Goal: Transaction & Acquisition: Purchase product/service

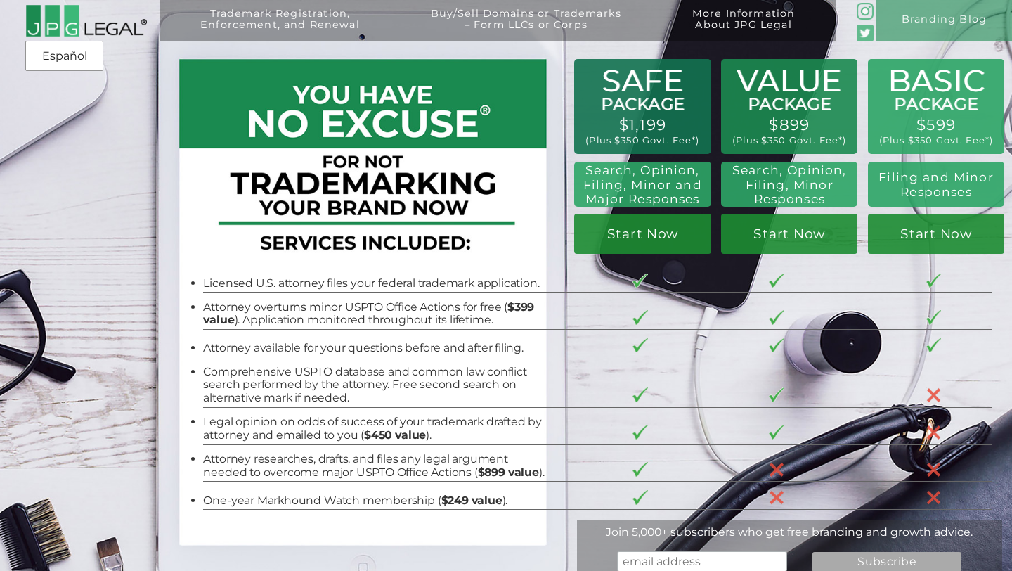
click at [496, 288] on li "Licensed U.S. attorney files your federal trademark application." at bounding box center [373, 283] width 341 height 13
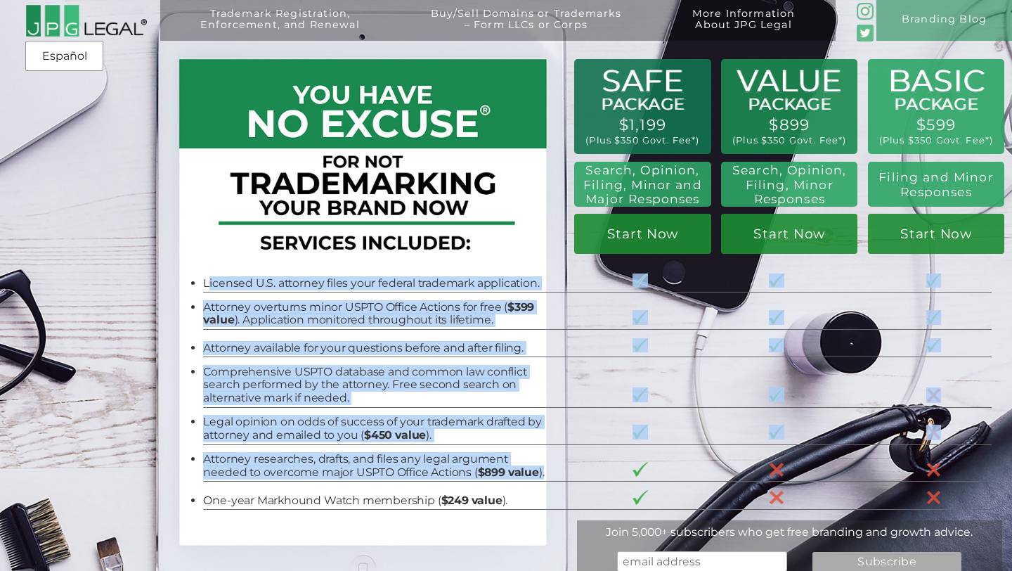
drag, startPoint x: 207, startPoint y: 285, endPoint x: 503, endPoint y: 462, distance: 344.6
click at [503, 462] on tbody "Licensed U.S. attorney files your federal trademark application. Attorney overt…" at bounding box center [597, 387] width 789 height 245
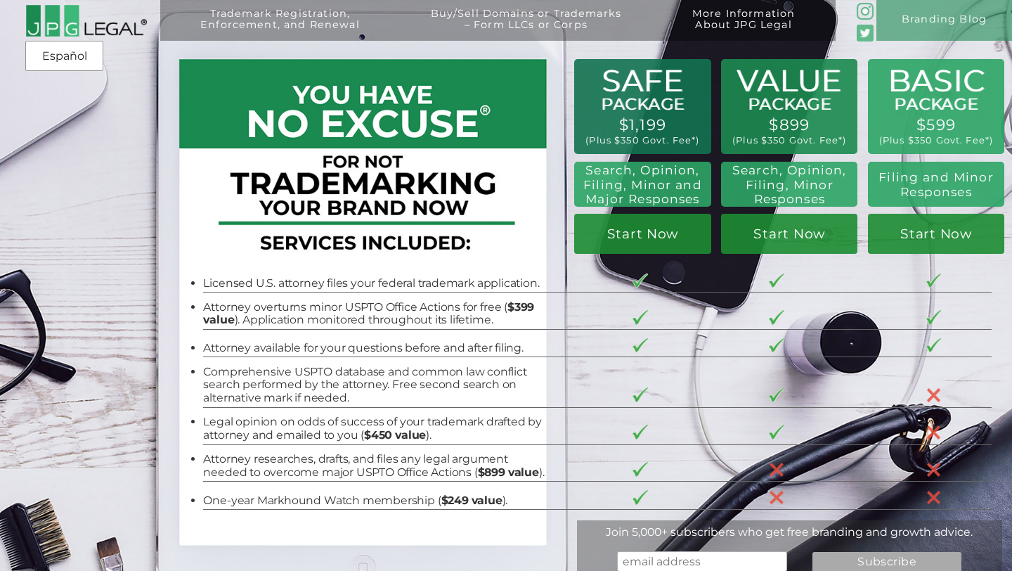
click at [512, 382] on li "Comprehensive USPTO database and common law conflict search performed by the at…" at bounding box center [373, 385] width 341 height 39
click at [500, 342] on li "Attorney available for your questions before and after filing." at bounding box center [373, 348] width 341 height 13
click at [407, 294] on td "Attorney overturns minor USPTO Office Actions for free ( $399 value ). Applicat…" at bounding box center [384, 310] width 363 height 37
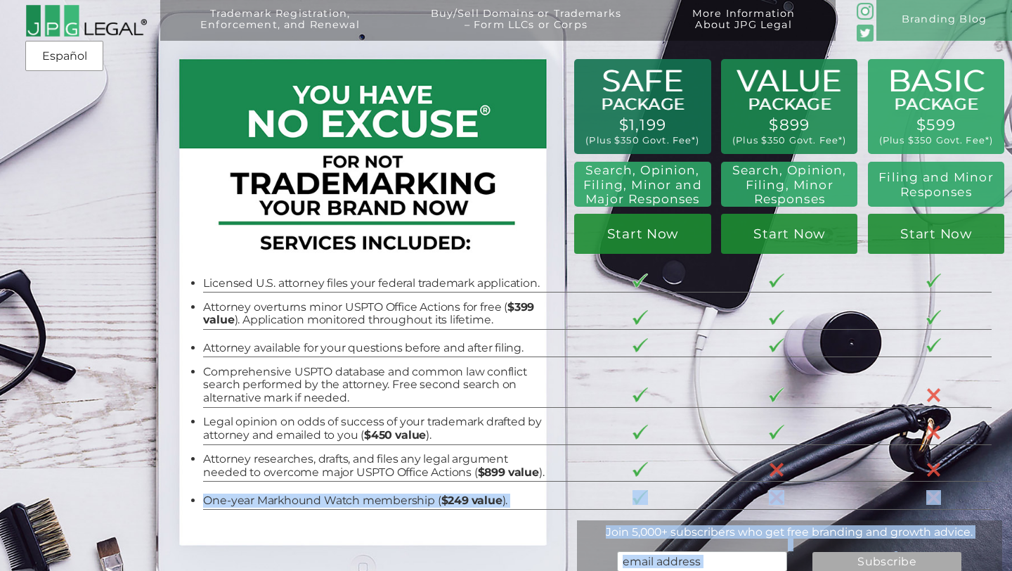
drag, startPoint x: 201, startPoint y: 285, endPoint x: 463, endPoint y: 503, distance: 340.6
click at [463, 503] on div "BASIC PACKAGE $599 (Plus $350 Govt. Fee*) Filing and Minor Responses Start Now …" at bounding box center [506, 303] width 1012 height 607
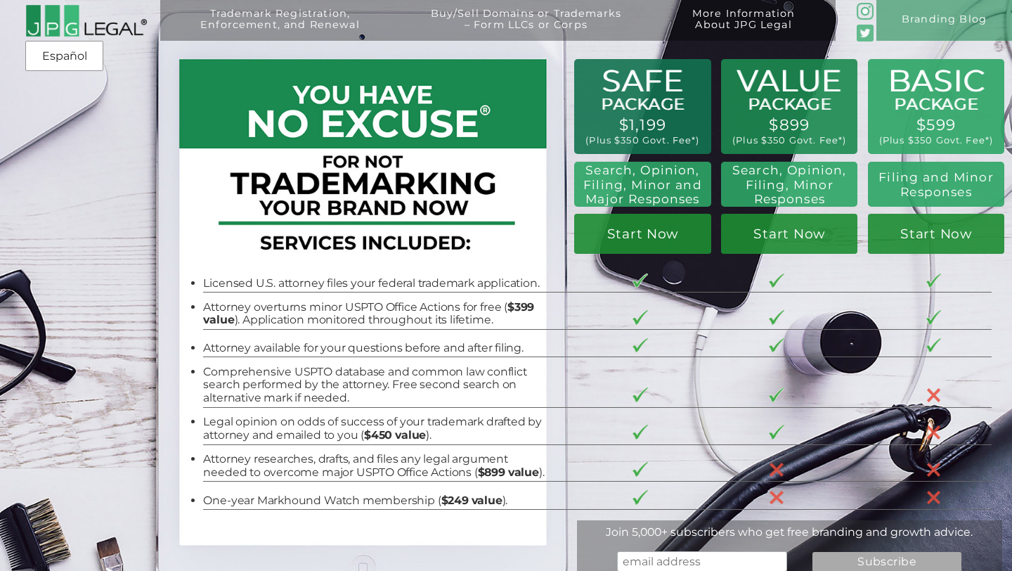
click at [384, 418] on li "Legal opinion on odds of success of your trademark drafted by attorney and emai…" at bounding box center [373, 429] width 341 height 26
click at [200, 271] on div "BASIC PACKAGE $599 (Plus $350 Govt. Fee*) Filing and Minor Responses Start Now …" at bounding box center [506, 303] width 1012 height 607
click at [297, 311] on li "Attorney overturns minor USPTO Office Actions for free ( $399 value ). Applicat…" at bounding box center [373, 314] width 341 height 26
click at [309, 99] on div "Trademark Registration, Enforcement, and Renewal File a Trademark Application T…" at bounding box center [506, 91] width 1012 height 182
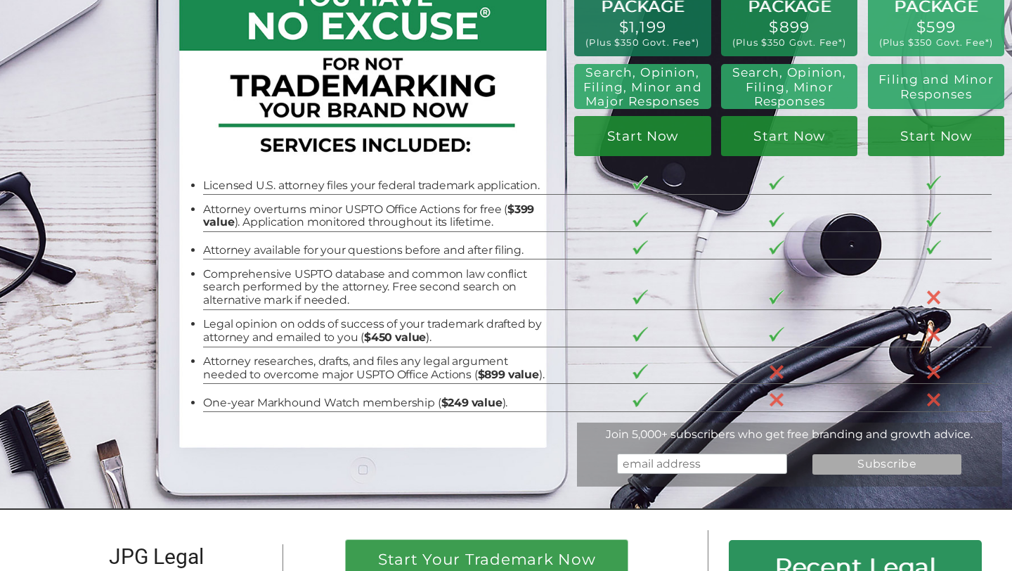
scroll to position [83, 0]
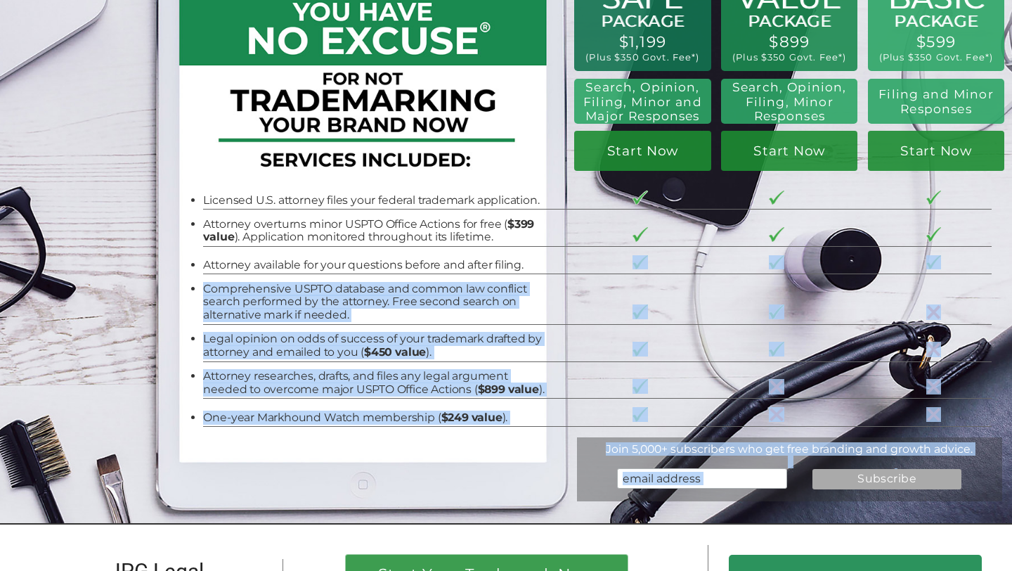
drag, startPoint x: 534, startPoint y: 266, endPoint x: 200, endPoint y: 198, distance: 340.2
click at [200, 198] on div "BASIC PACKAGE $599 (Plus $350 Govt. Fee*) Filing and Minor Responses Start Now …" at bounding box center [506, 220] width 1012 height 607
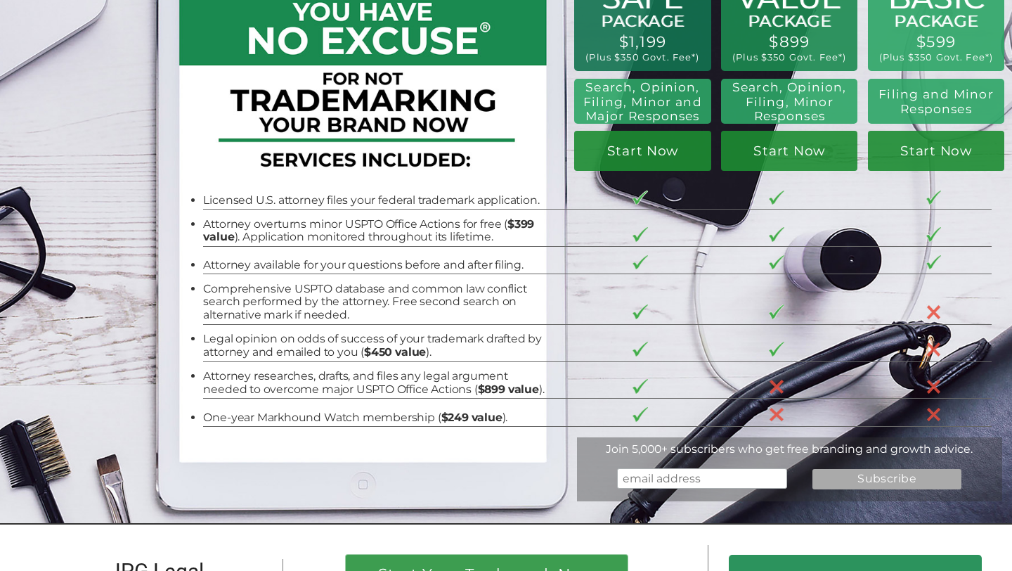
click at [440, 206] on li "Licensed U.S. attorney files your federal trademark application." at bounding box center [373, 200] width 341 height 13
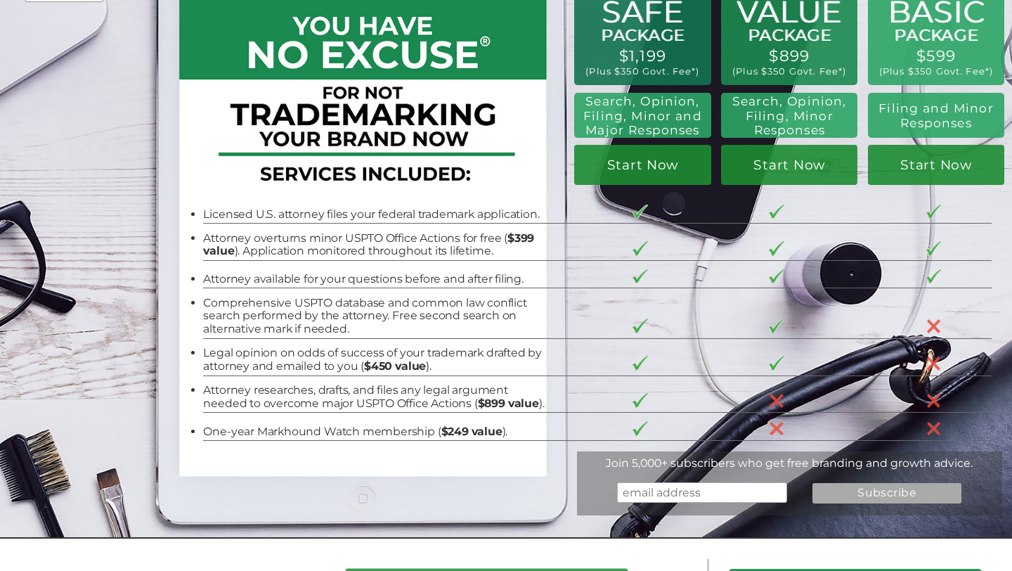
scroll to position [58, 0]
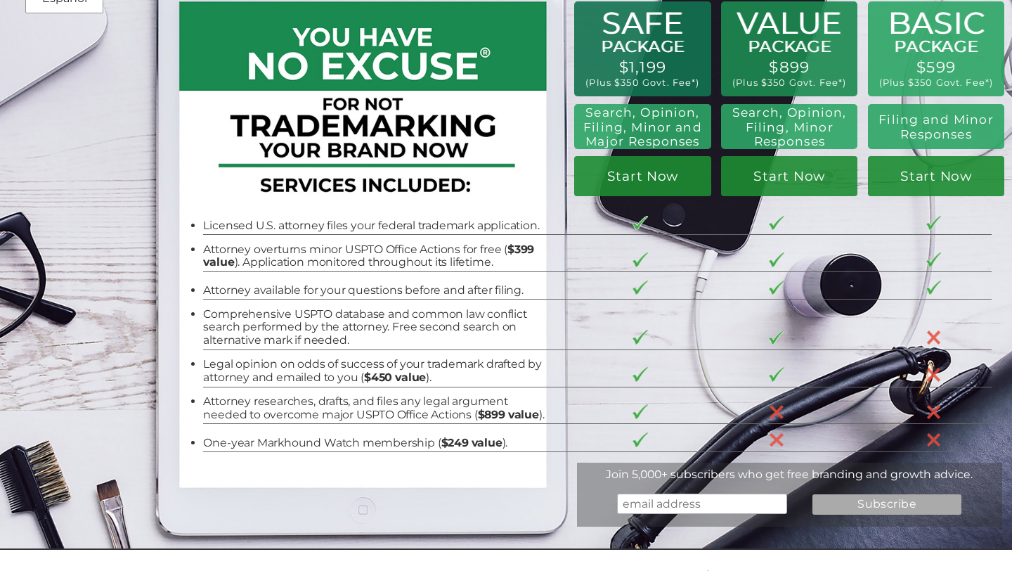
drag, startPoint x: 907, startPoint y: 65, endPoint x: 972, endPoint y: 65, distance: 64.7
click at [972, 65] on div "Trademark Registration, Enforcement, and Renewal File a Trademark Application T…" at bounding box center [506, 33] width 1012 height 182
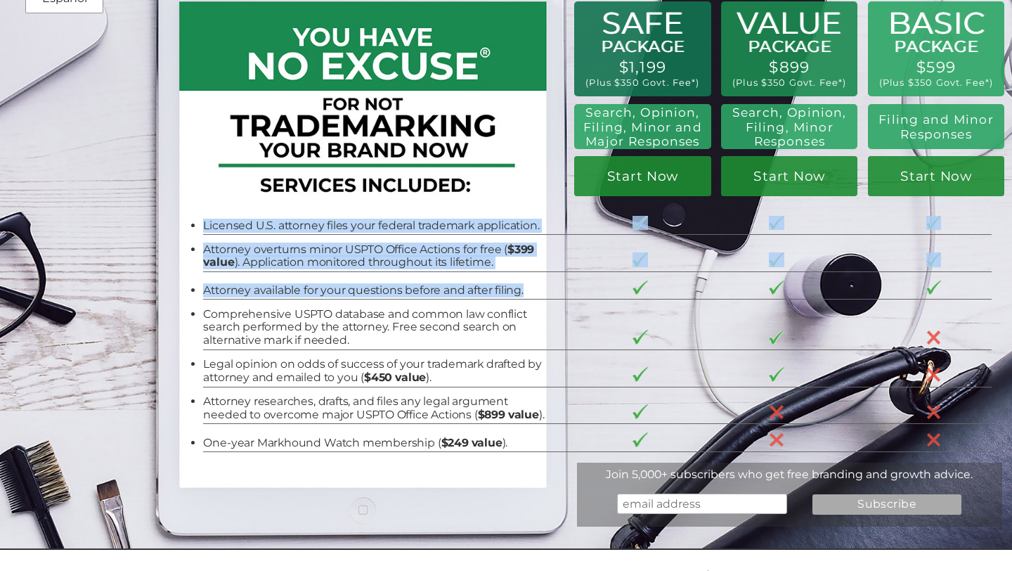
drag, startPoint x: 536, startPoint y: 292, endPoint x: 205, endPoint y: 219, distance: 339.0
click at [205, 219] on tbody "Licensed U.S. attorney files your federal trademark application. Attorney overt…" at bounding box center [597, 329] width 789 height 245
click at [311, 247] on li "Attorney overturns minor USPTO Office Actions for free ( $399 value ). Applicat…" at bounding box center [373, 256] width 341 height 26
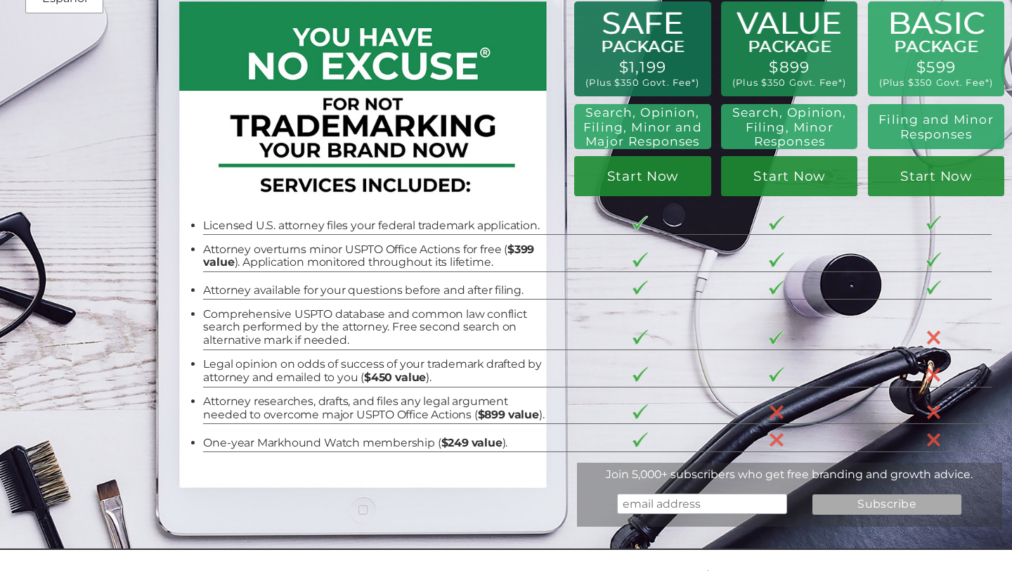
click at [477, 262] on li "Attorney overturns minor USPTO Office Actions for free ( $399 value ). Applicat…" at bounding box center [373, 256] width 341 height 26
click at [345, 258] on li "Attorney overturns minor USPTO Office Actions for free ( $399 value ). Applicat…" at bounding box center [373, 256] width 341 height 26
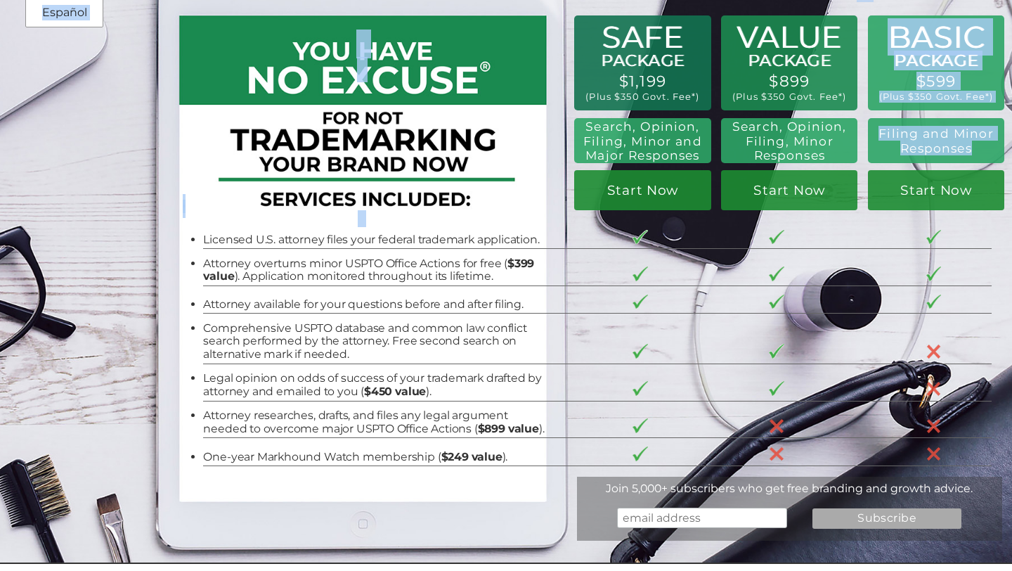
drag, startPoint x: 876, startPoint y: 132, endPoint x: 975, endPoint y: 146, distance: 100.1
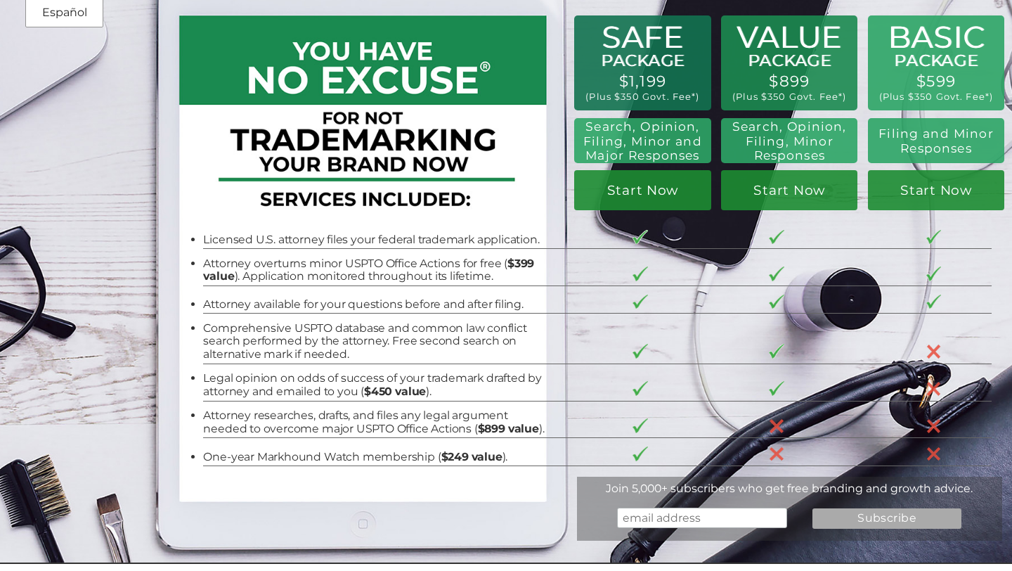
click at [306, 355] on li "Comprehensive USPTO database and common law conflict search performed by the at…" at bounding box center [373, 341] width 341 height 39
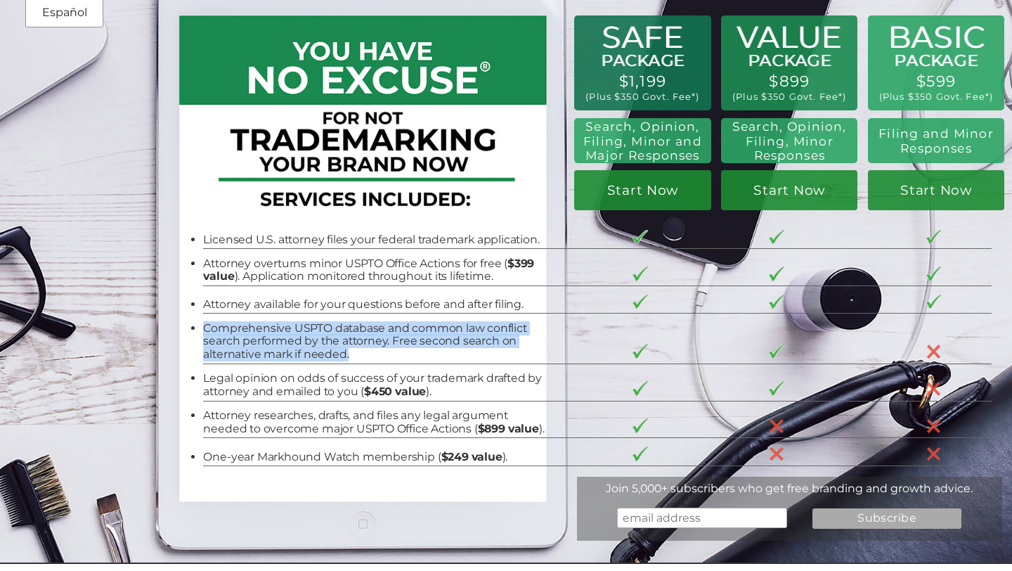
drag, startPoint x: 203, startPoint y: 327, endPoint x: 354, endPoint y: 353, distance: 153.4
click at [354, 353] on li "Comprehensive USPTO database and common law conflict search performed by the at…" at bounding box center [373, 341] width 341 height 39
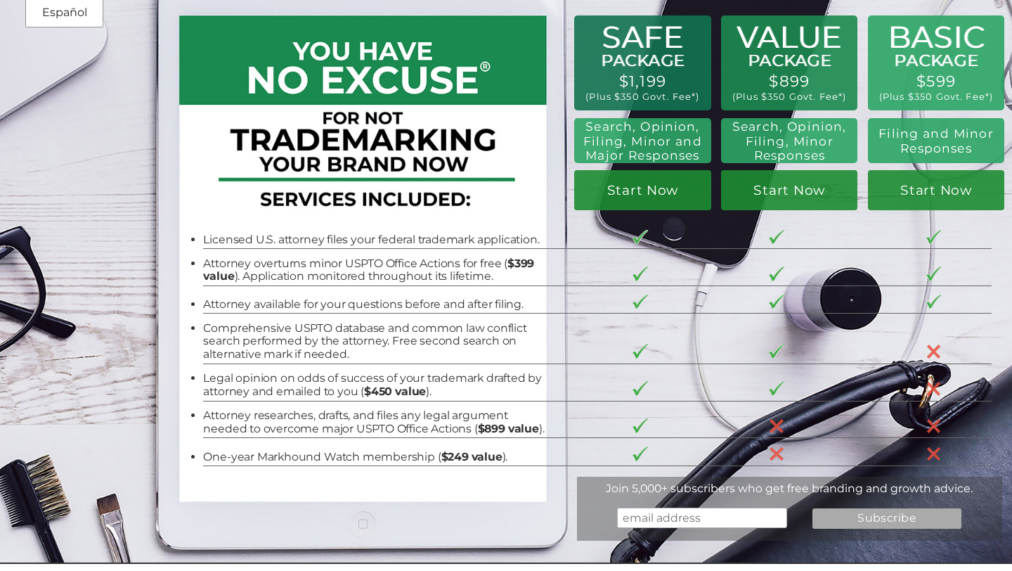
click at [265, 394] on li "Legal opinion on odds of success of your trademark drafted by attorney and emai…" at bounding box center [373, 385] width 341 height 26
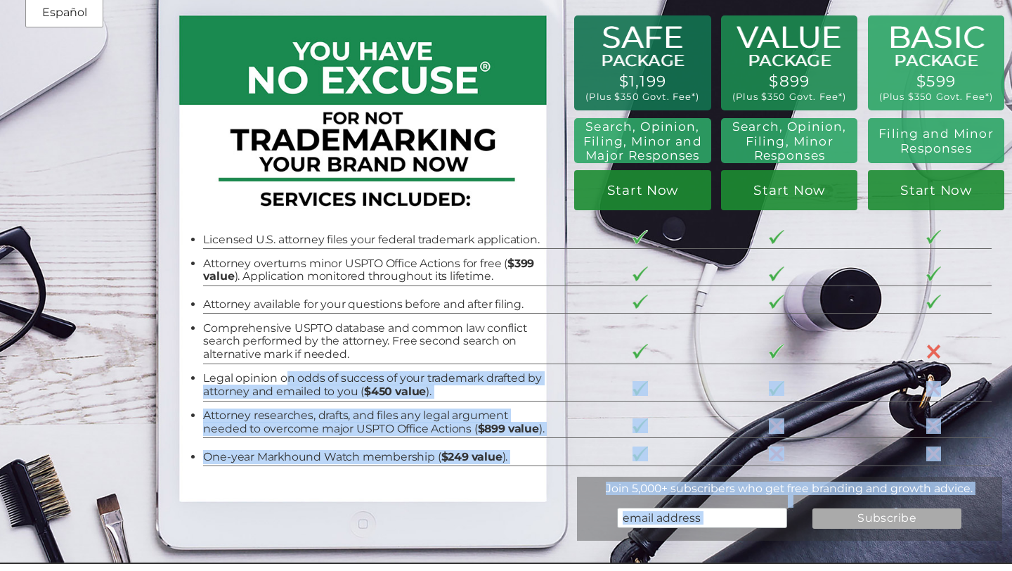
drag, startPoint x: 200, startPoint y: 378, endPoint x: 288, endPoint y: 377, distance: 87.9
click at [288, 377] on div "BASIC PACKAGE $599 (Plus $350 Govt. Fee*) Filing and Minor Responses Start Now …" at bounding box center [506, 259] width 1012 height 607
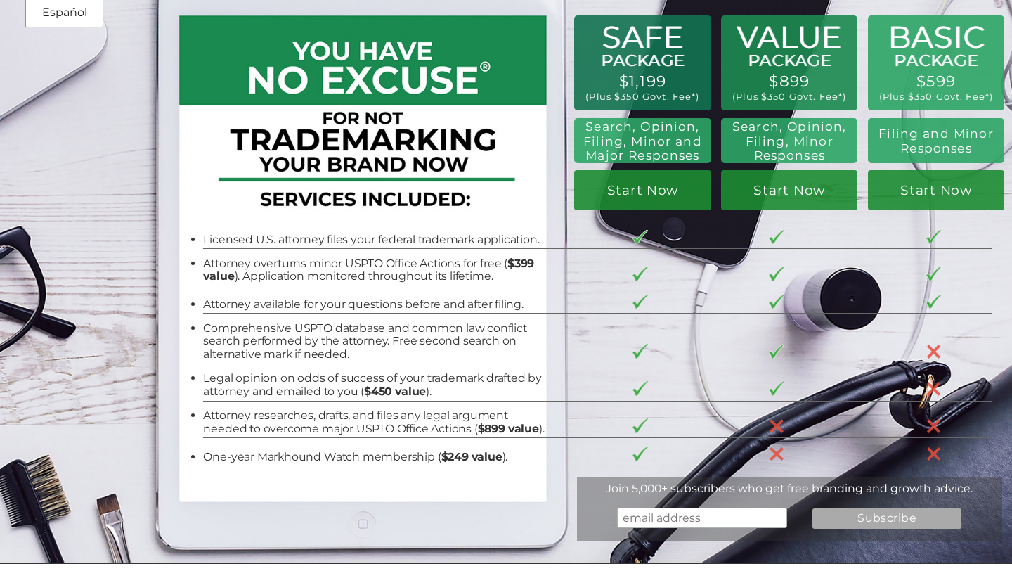
click at [231, 380] on li "Legal opinion on odds of success of your trademark drafted by attorney and emai…" at bounding box center [373, 385] width 341 height 26
click at [226, 382] on li "Legal opinion on odds of success of your trademark drafted by attorney and emai…" at bounding box center [373, 385] width 341 height 26
click at [783, 387] on img at bounding box center [776, 388] width 15 height 15
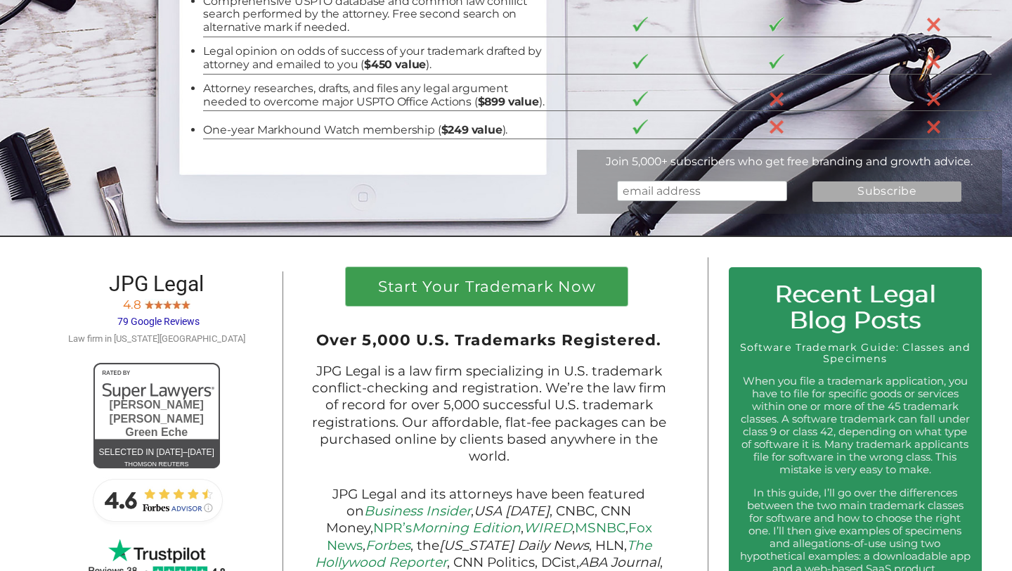
scroll to position [0, 0]
